Goal: Task Accomplishment & Management: Complete application form

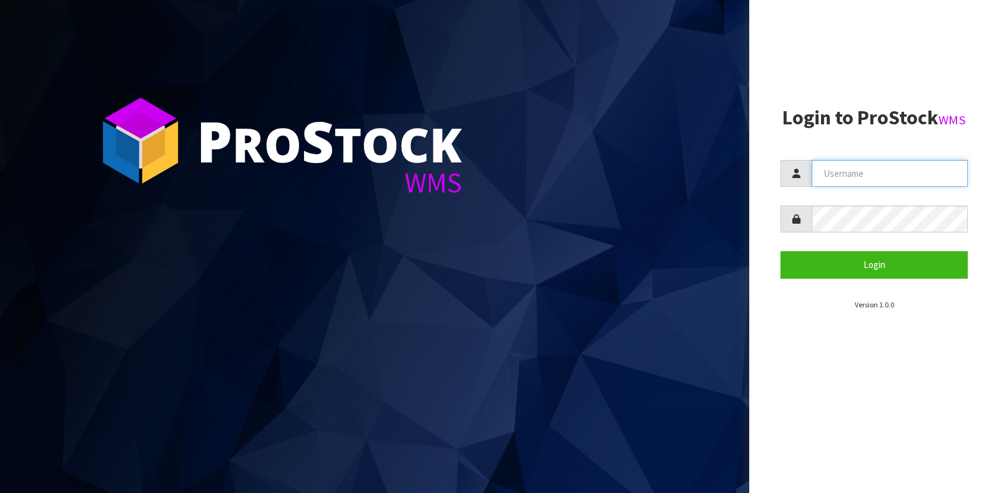
click at [862, 160] on input "text" at bounding box center [890, 173] width 156 height 27
type input "GATOR"
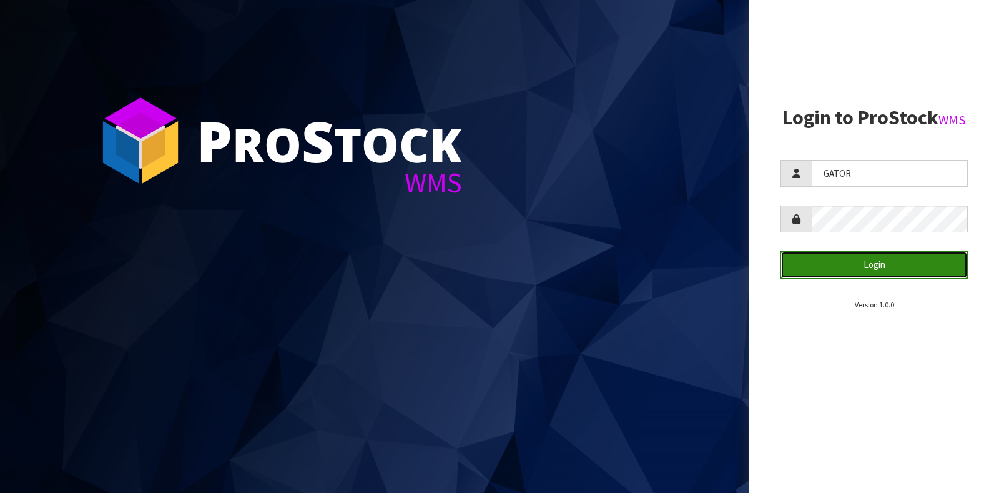
click at [870, 272] on button "Login" at bounding box center [874, 264] width 187 height 27
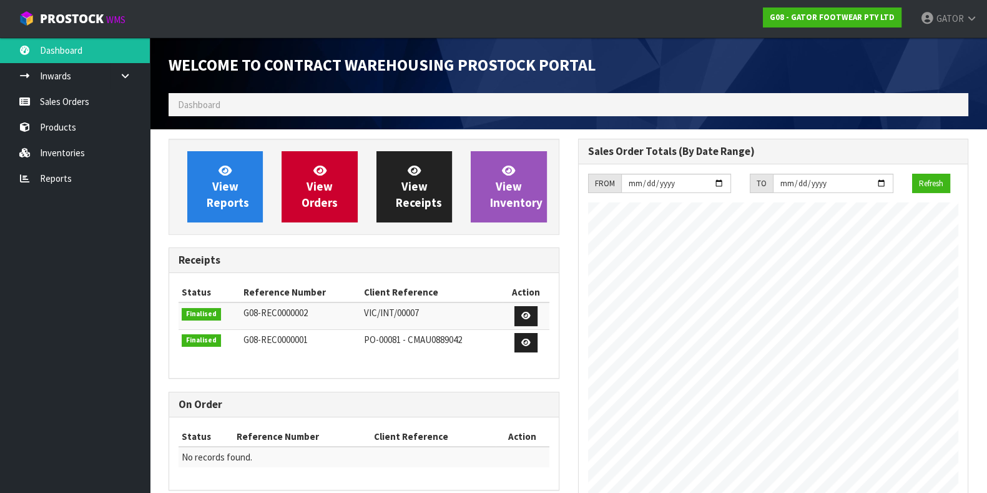
scroll to position [569, 409]
click at [94, 94] on link "Sales Orders" at bounding box center [75, 102] width 150 height 26
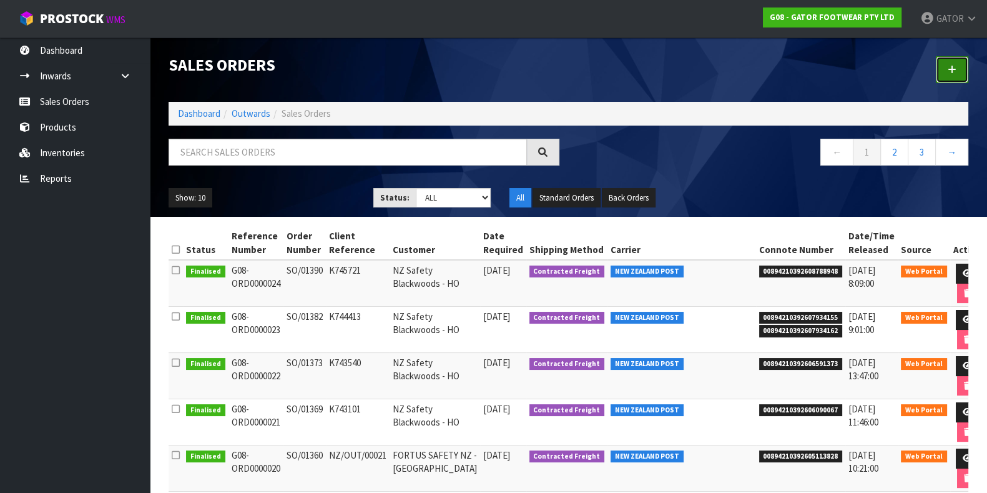
click at [965, 72] on link at bounding box center [952, 69] width 32 height 27
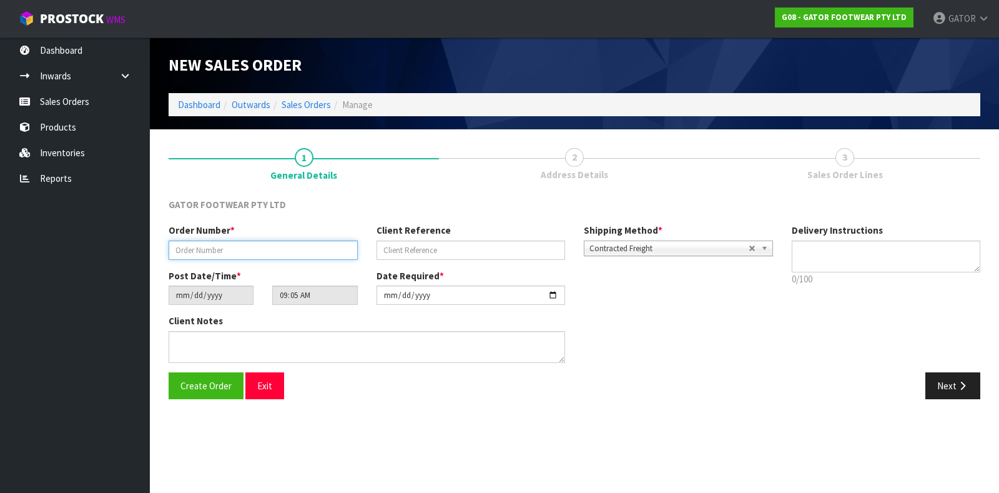
click at [260, 251] on input "text" at bounding box center [263, 249] width 189 height 19
paste input "SO/01392"
type input "SO/01392"
click at [425, 252] on input "text" at bounding box center [471, 249] width 189 height 19
paste input "K746744"
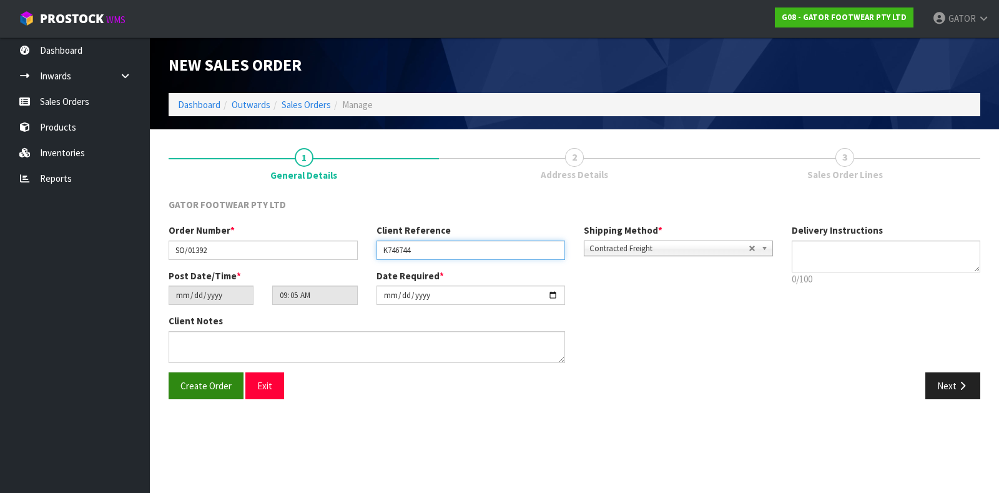
type input "K746744"
click at [215, 397] on button "Create Order" at bounding box center [206, 385] width 75 height 27
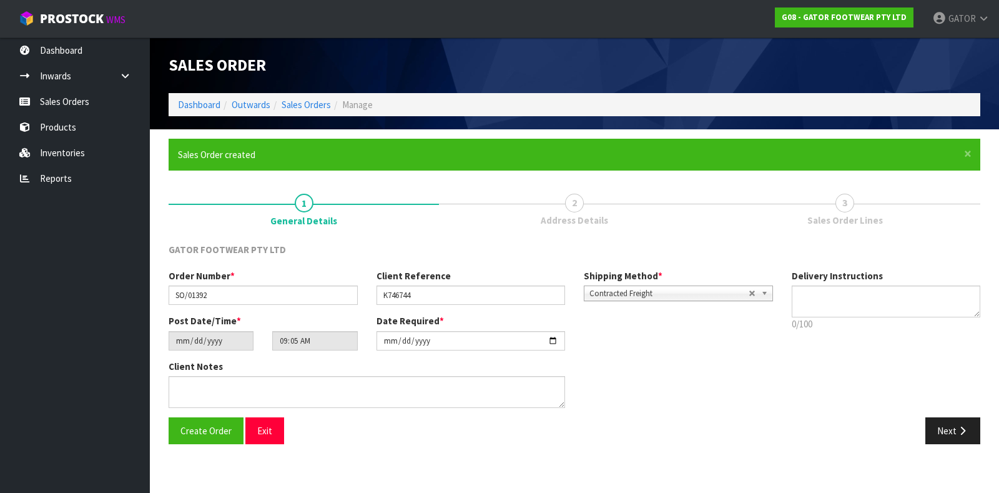
type input "14:05:00.000"
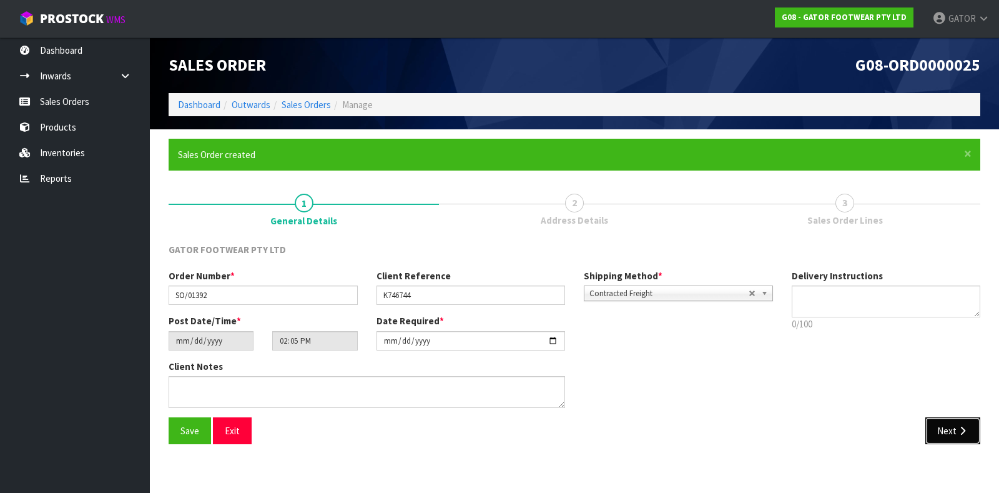
click at [965, 434] on icon "button" at bounding box center [963, 430] width 12 height 9
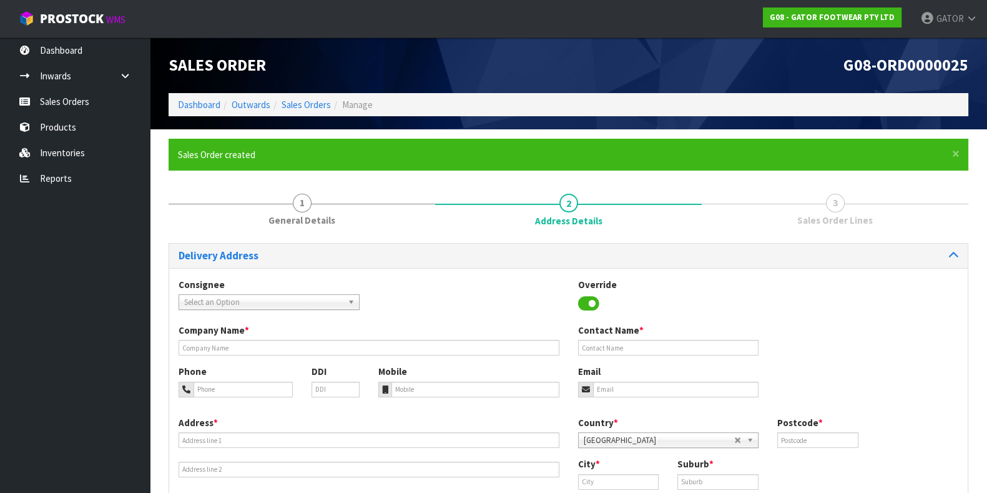
click at [225, 307] on span "Select an Option" at bounding box center [263, 302] width 159 height 15
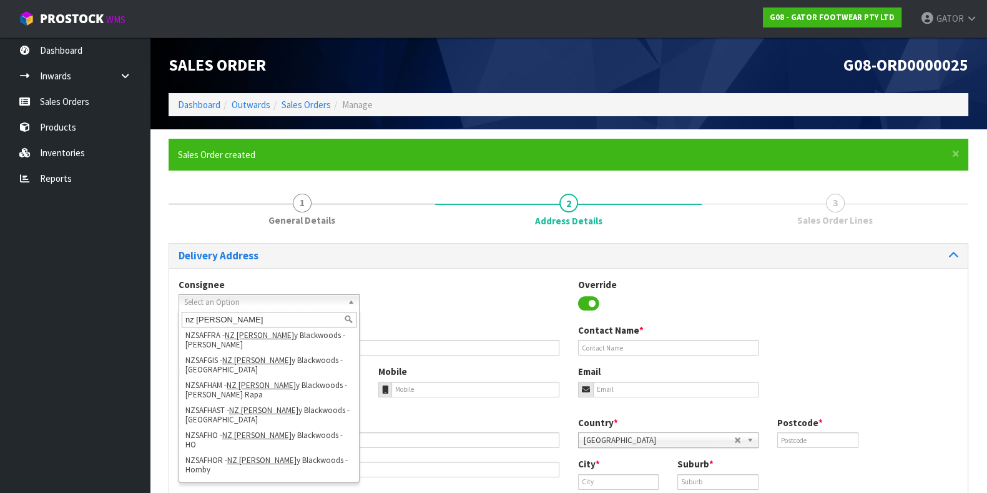
scroll to position [213, 0]
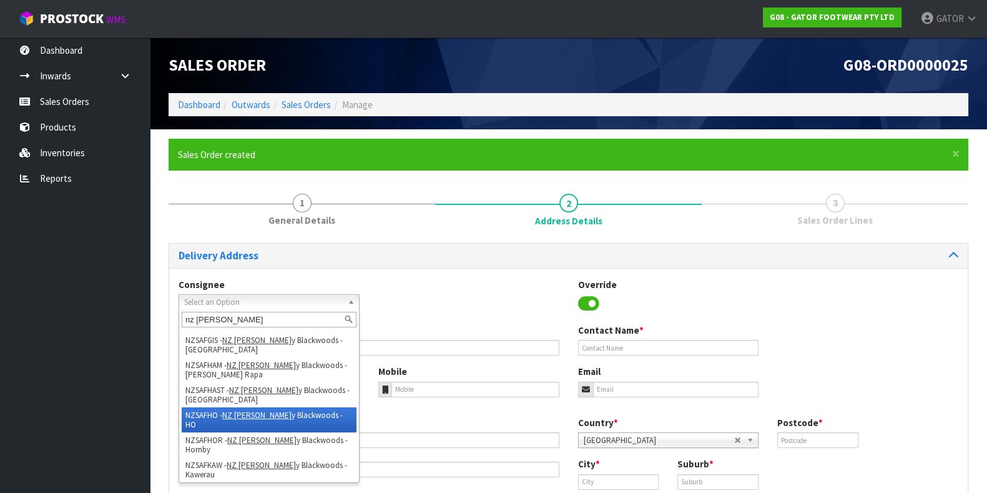
type input "nz [PERSON_NAME]"
click at [322, 407] on li "NZSAFHO - NZ [PERSON_NAME] y Blackwoods - HO" at bounding box center [269, 419] width 175 height 25
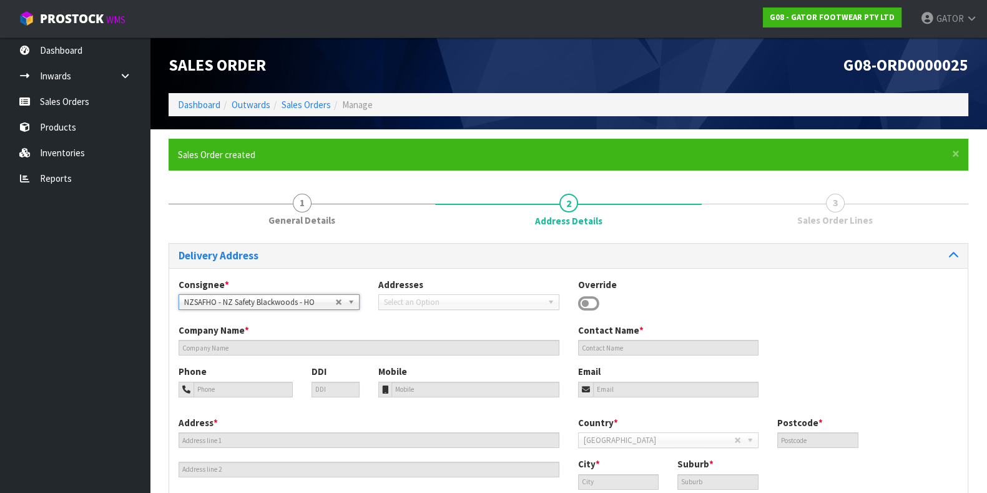
type input "NZ Safety Blackwoods - HO"
type input "[PHONE_NUMBER]"
type input "[EMAIL_ADDRESS][DOMAIN_NAME]"
type input "[STREET_ADDRESS]"
type input "2104"
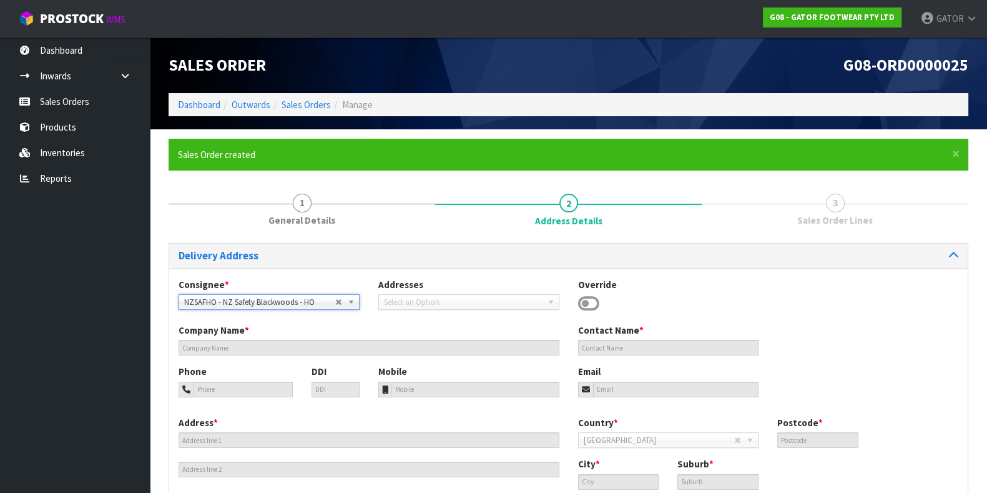
type input "[GEOGRAPHIC_DATA]"
type input "WIRI"
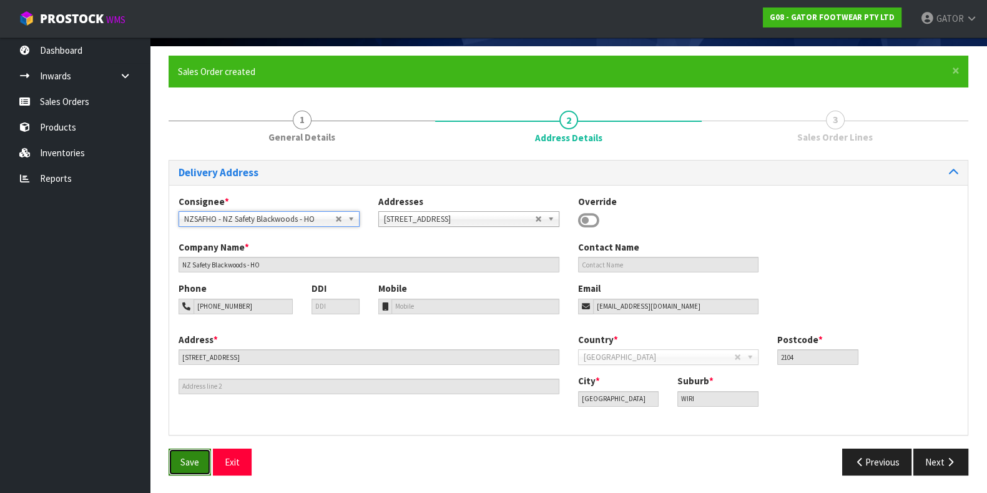
click at [177, 463] on button "Save" at bounding box center [190, 461] width 42 height 27
click at [930, 463] on button "Next" at bounding box center [941, 461] width 55 height 27
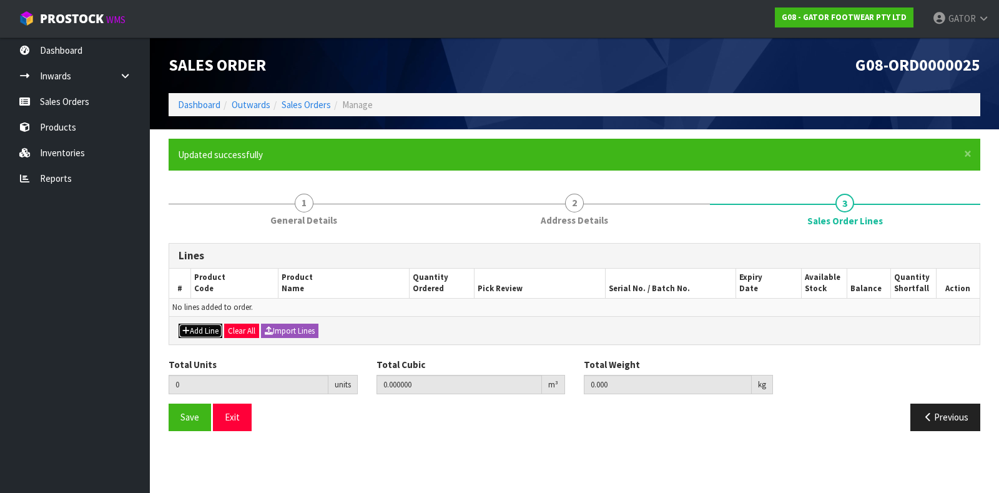
click at [187, 327] on icon "button" at bounding box center [185, 331] width 7 height 8
type input "0"
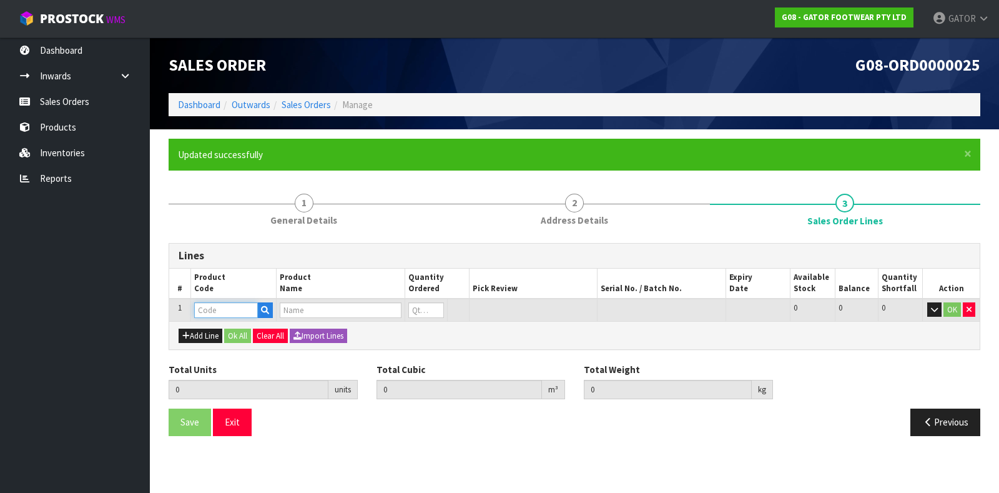
click at [209, 307] on input "text" at bounding box center [226, 310] width 64 height 16
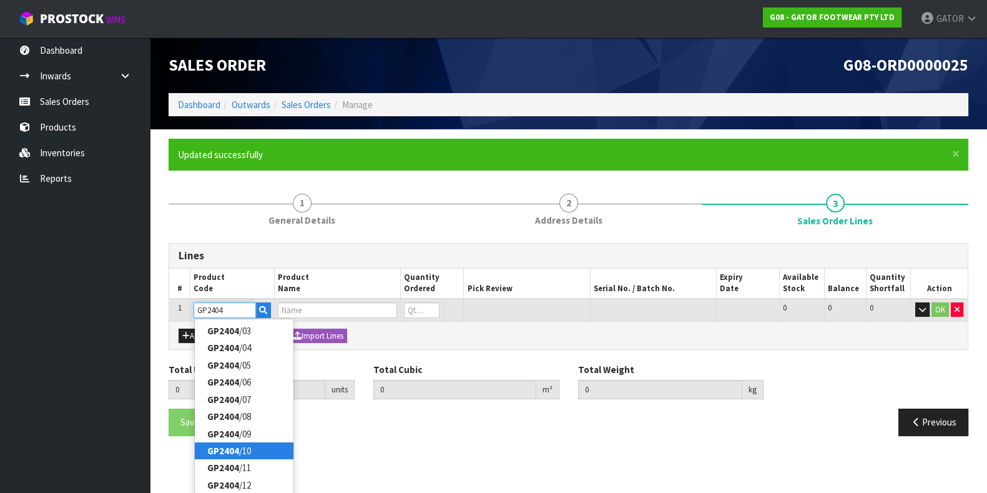
type input "GP2404"
click at [261, 448] on link "GP2404 /10" at bounding box center [244, 450] width 99 height 17
type input "GP2404/10"
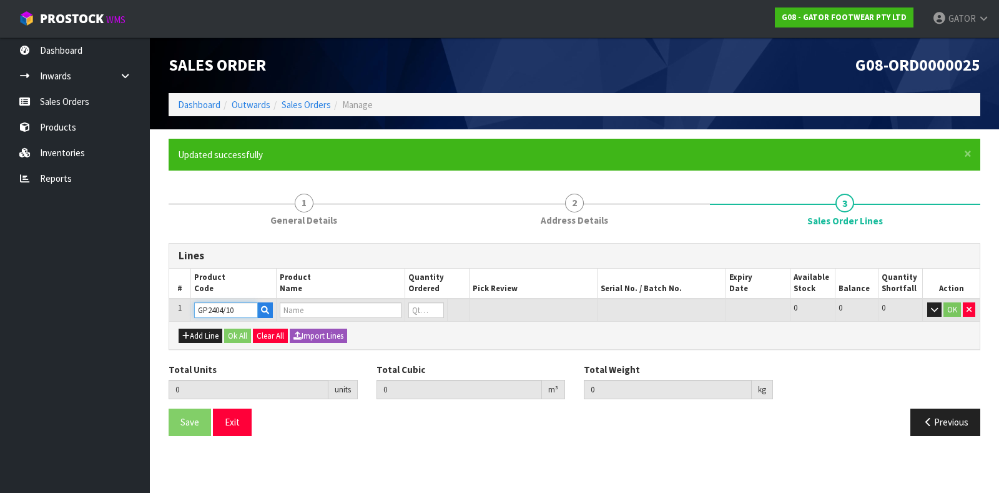
type input "0.000000"
type input "0.000"
type input "GATOR POLAR SAFETY BOOT SIZE: 10 ([GEOGRAPHIC_DATA]/AU)/44"
type input "0"
type input "1"
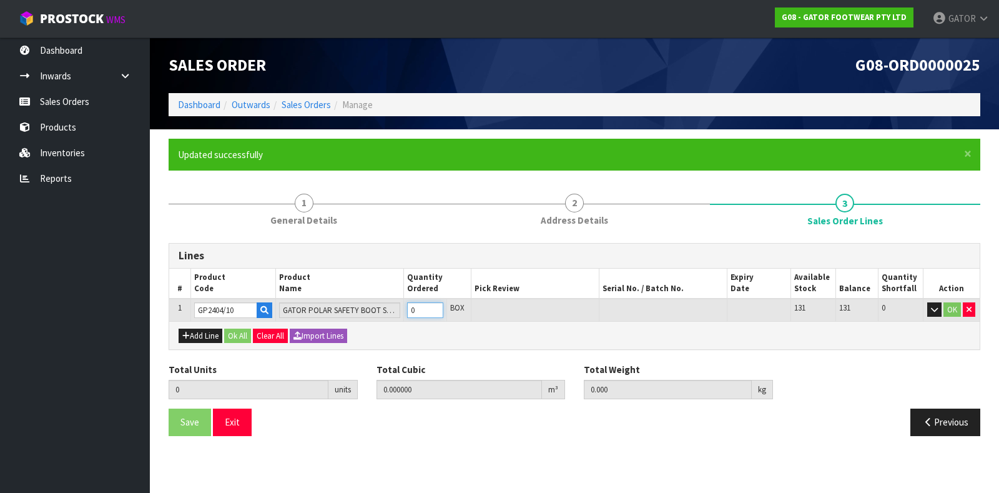
type input "0.018759"
type input "2.25"
type input "1"
click at [438, 306] on input "1" at bounding box center [425, 310] width 36 height 16
click at [952, 310] on button "OK" at bounding box center [952, 309] width 17 height 15
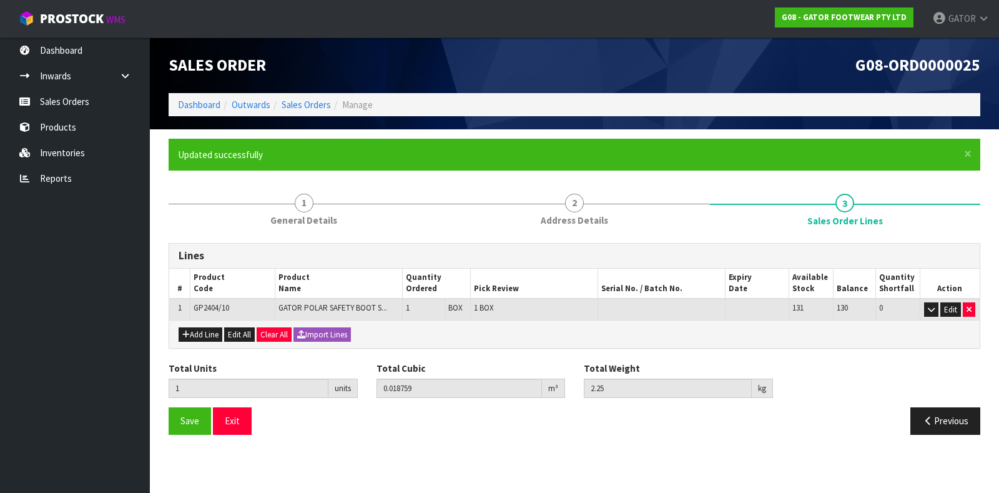
click at [201, 341] on div "Add Line Edit All Clear All Import Lines" at bounding box center [574, 334] width 811 height 28
click at [200, 332] on button "Add Line" at bounding box center [201, 334] width 44 height 15
type input "0"
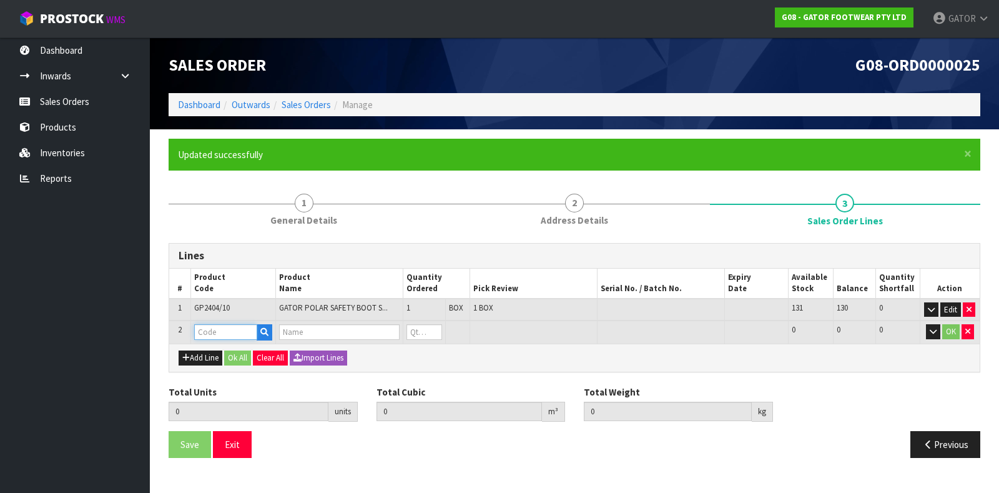
click at [200, 332] on input "text" at bounding box center [225, 332] width 63 height 16
type input "GP2404/11"
type input "1"
type input "0.018759"
type input "2.25"
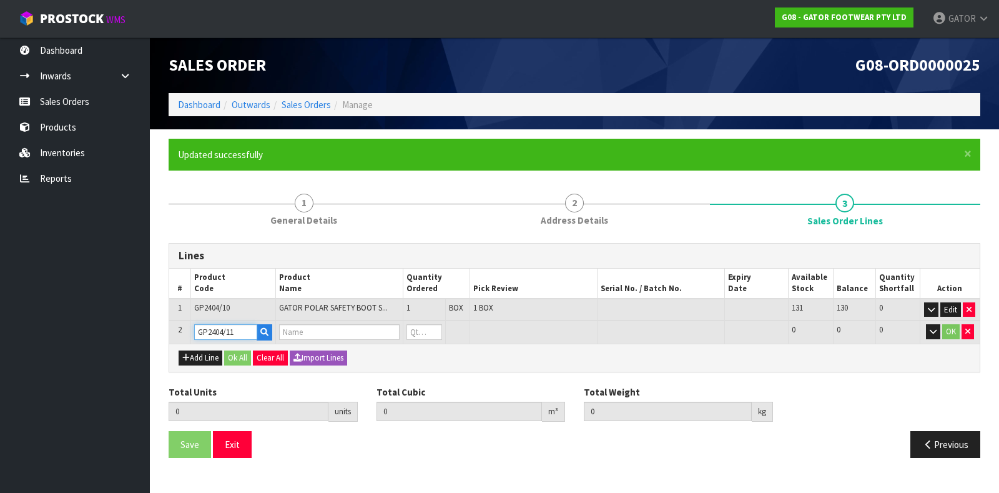
type input "GATOR POLAR SAFETY BOOT SIZE: 11 ([GEOGRAPHIC_DATA]/AU)/46"
type input "0"
type input "GP2404/11"
type input "2"
type input "0.037518"
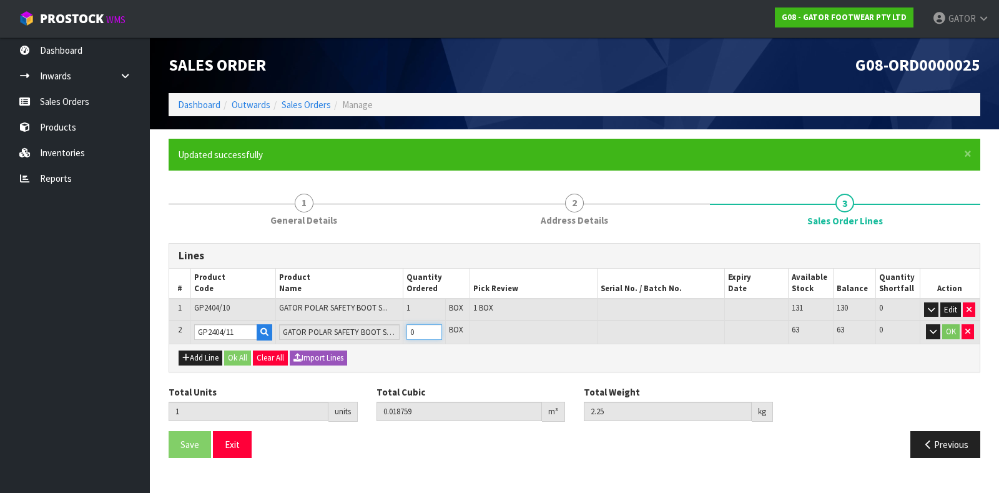
type input "4.65"
type input "1"
click at [435, 328] on input "1" at bounding box center [425, 332] width 36 height 16
click at [946, 332] on button "OK" at bounding box center [950, 331] width 17 height 15
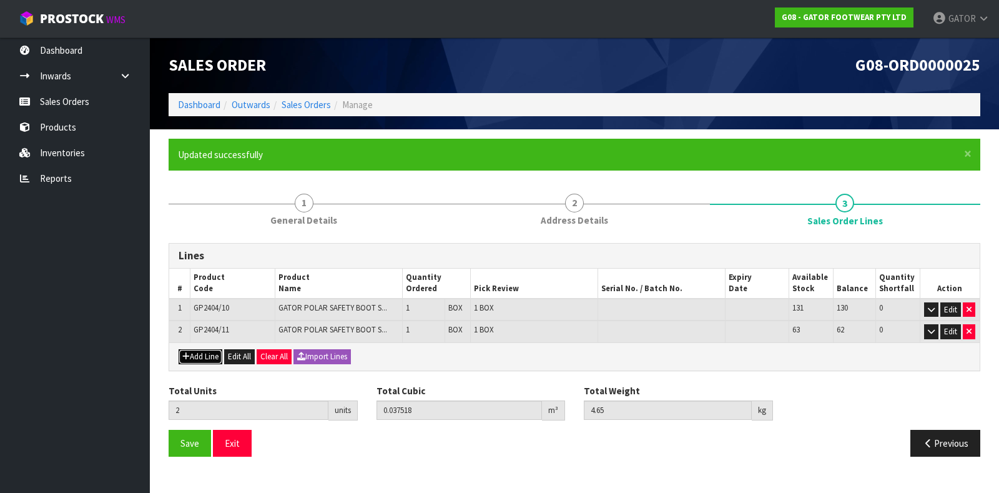
click at [197, 357] on button "Add Line" at bounding box center [201, 356] width 44 height 15
type input "0"
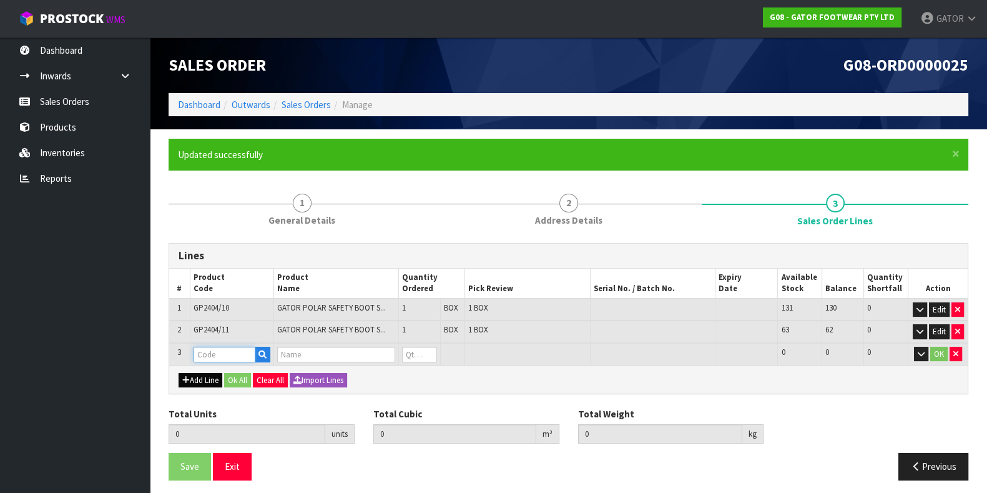
click at [197, 357] on input "text" at bounding box center [225, 355] width 62 height 16
type input "GP2404/12"
type input "2"
type input "0.037518"
type input "4.65"
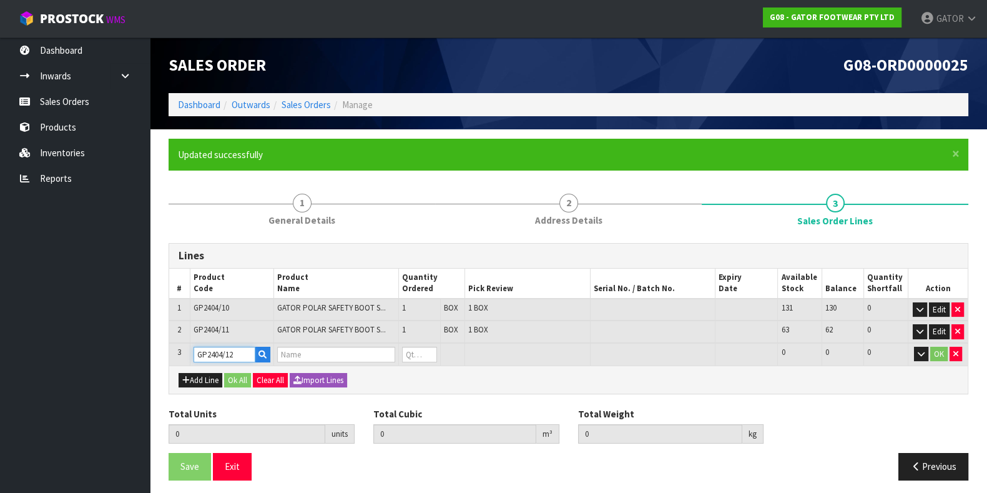
type input "GATOR POLAR SAFETY BOOT SIZE: 12 ([GEOGRAPHIC_DATA]/AU)/47"
type input "0"
type input "GP2404/12"
type input "3"
type input "0.05772"
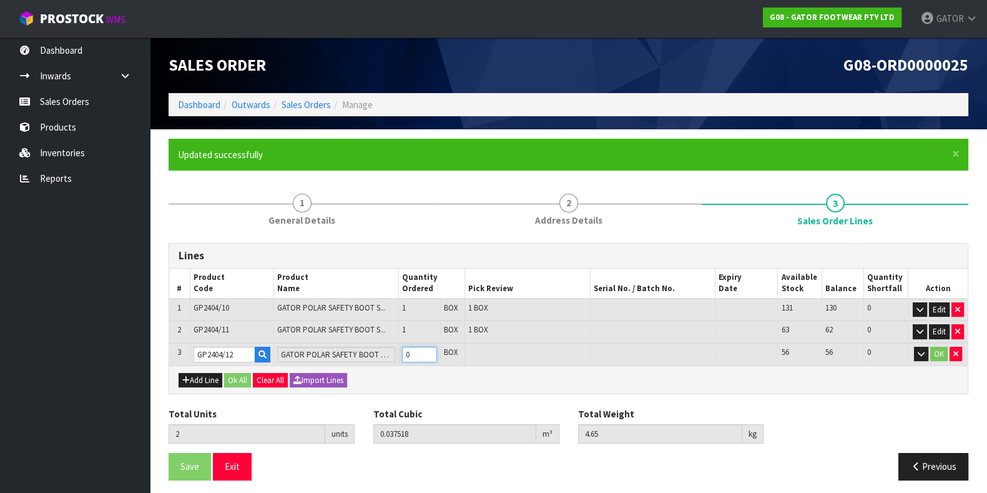
type input "7.1"
type input "1"
click at [435, 348] on input "1" at bounding box center [419, 355] width 35 height 16
click at [936, 352] on button "OK" at bounding box center [938, 354] width 17 height 15
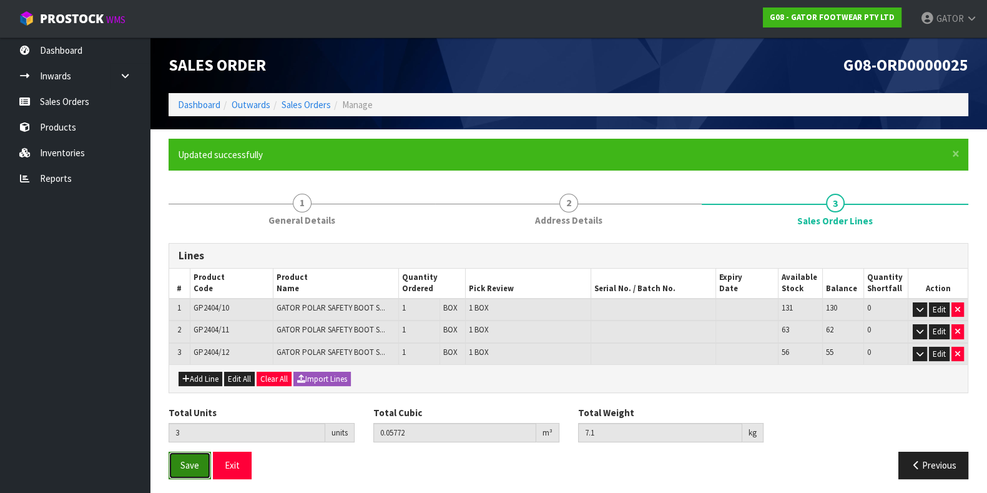
click at [194, 461] on span "Save" at bounding box center [189, 465] width 19 height 12
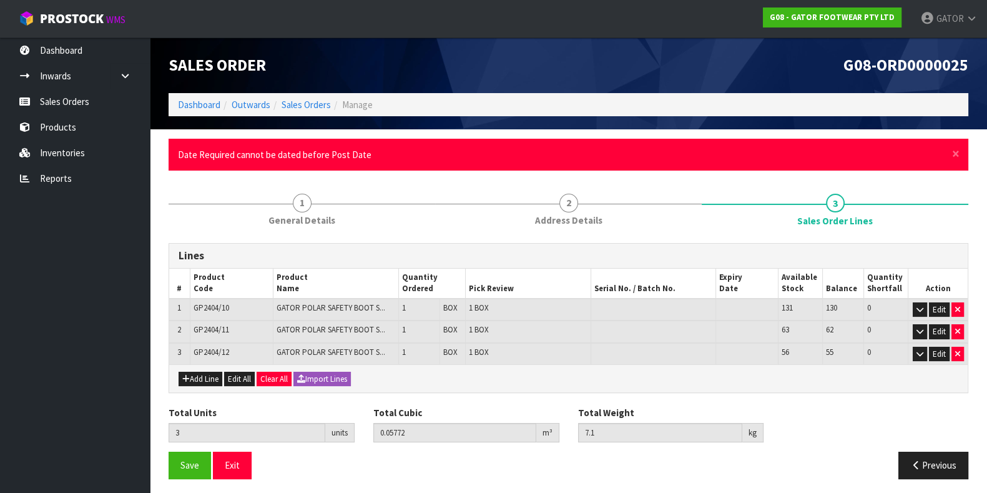
scroll to position [2, 0]
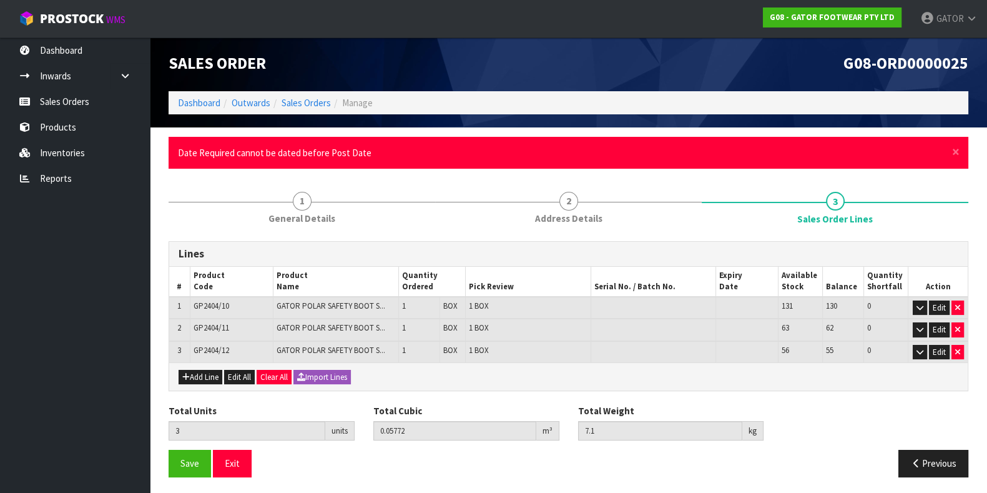
click at [930, 462] on button "Previous" at bounding box center [934, 463] width 70 height 27
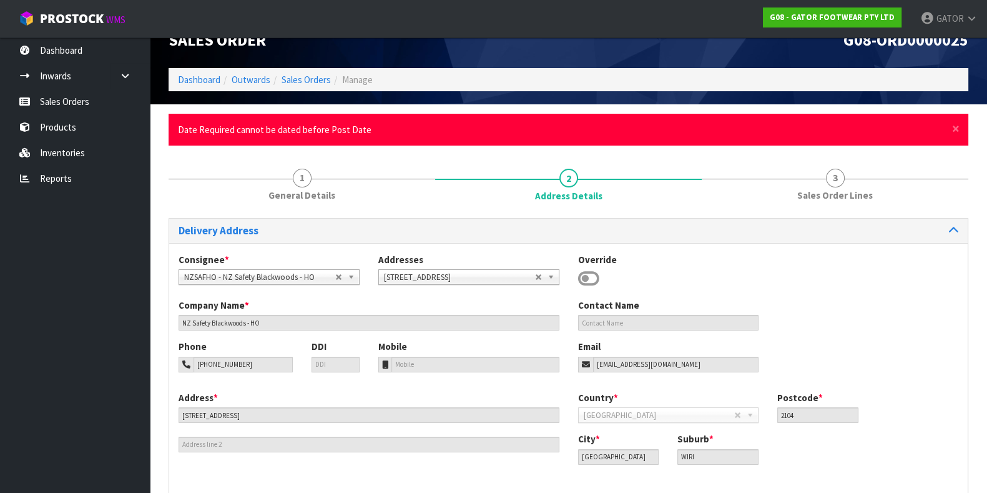
scroll to position [83, 0]
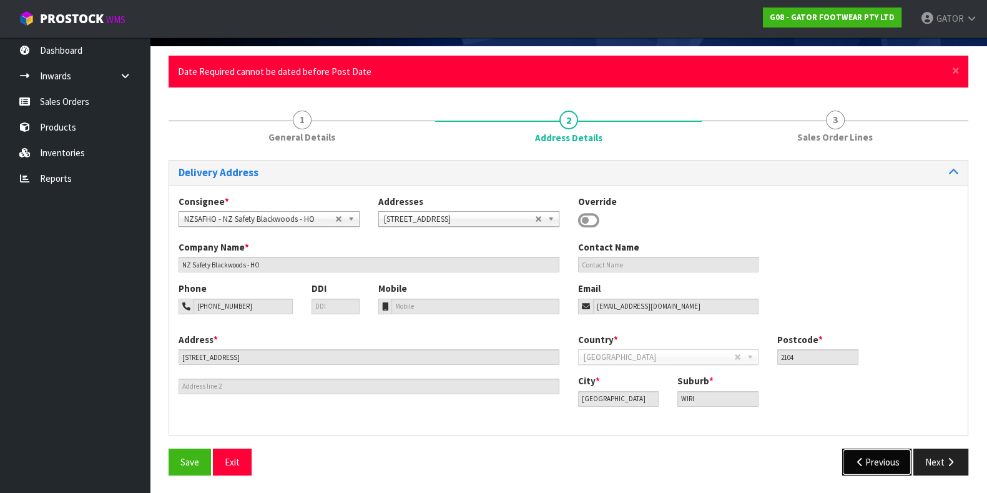
click at [875, 465] on button "Previous" at bounding box center [877, 461] width 70 height 27
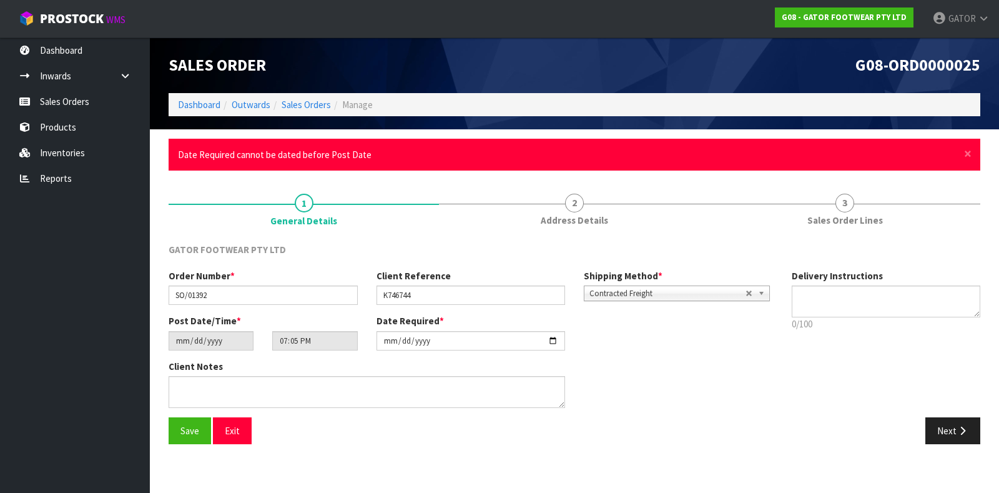
click at [418, 340] on input "[DATE]" at bounding box center [471, 340] width 189 height 19
click at [553, 340] on input "[DATE]" at bounding box center [471, 340] width 189 height 19
type input "[DATE]"
click at [175, 436] on button "Save" at bounding box center [190, 430] width 42 height 27
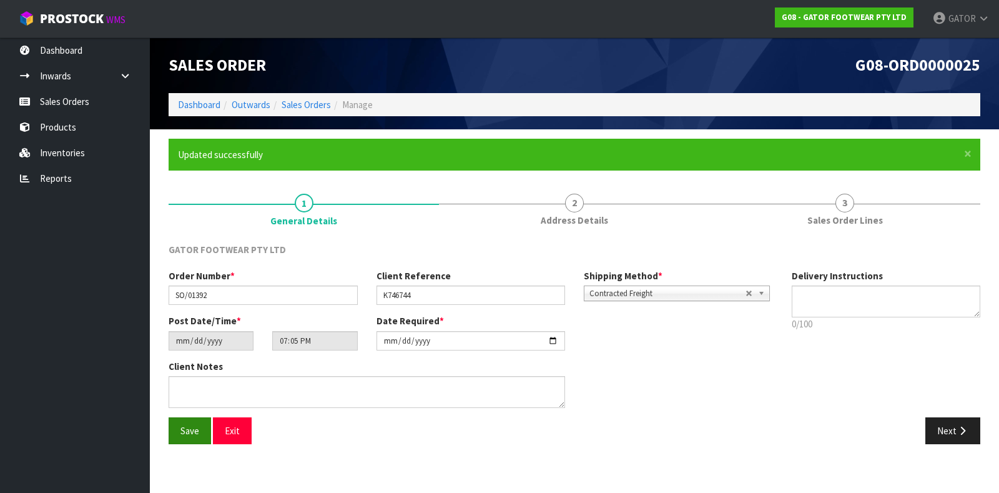
type input "[DATE]"
type input "00:05:00.000"
click at [952, 431] on button "Next" at bounding box center [952, 430] width 55 height 27
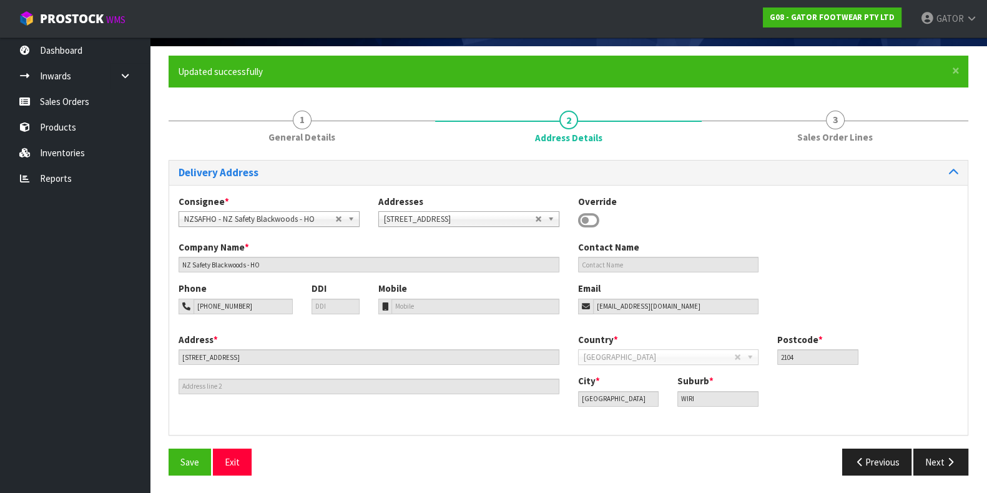
click at [950, 459] on icon "button" at bounding box center [951, 461] width 12 height 9
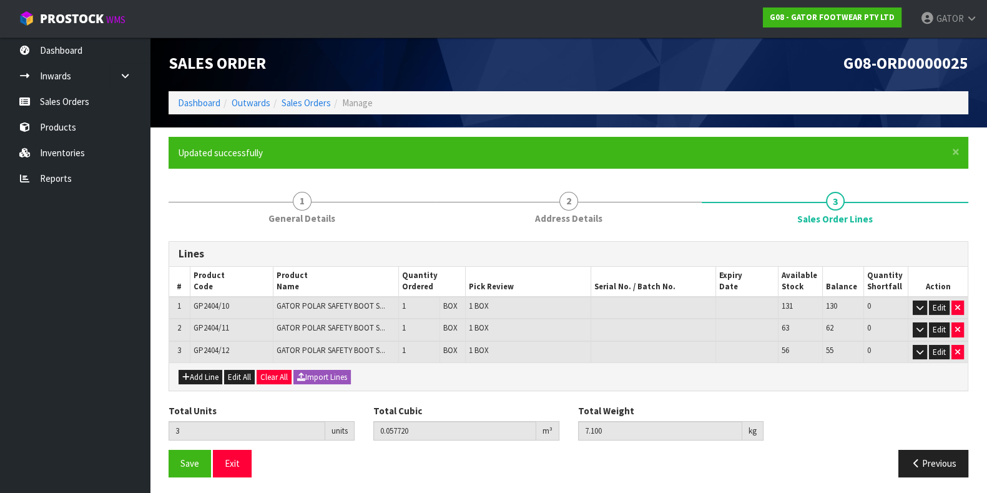
click at [179, 461] on button "Save" at bounding box center [190, 463] width 42 height 27
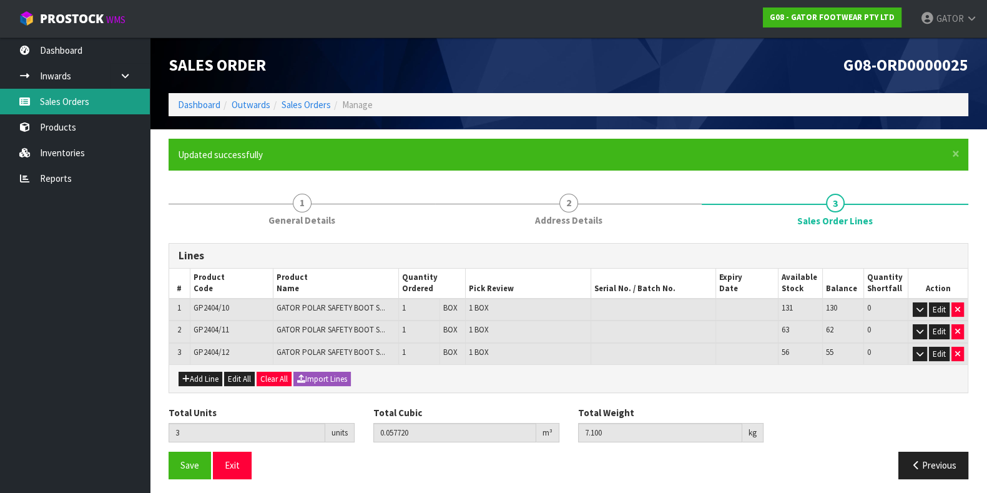
click at [67, 105] on link "Sales Orders" at bounding box center [75, 102] width 150 height 26
